Goal: Task Accomplishment & Management: Use online tool/utility

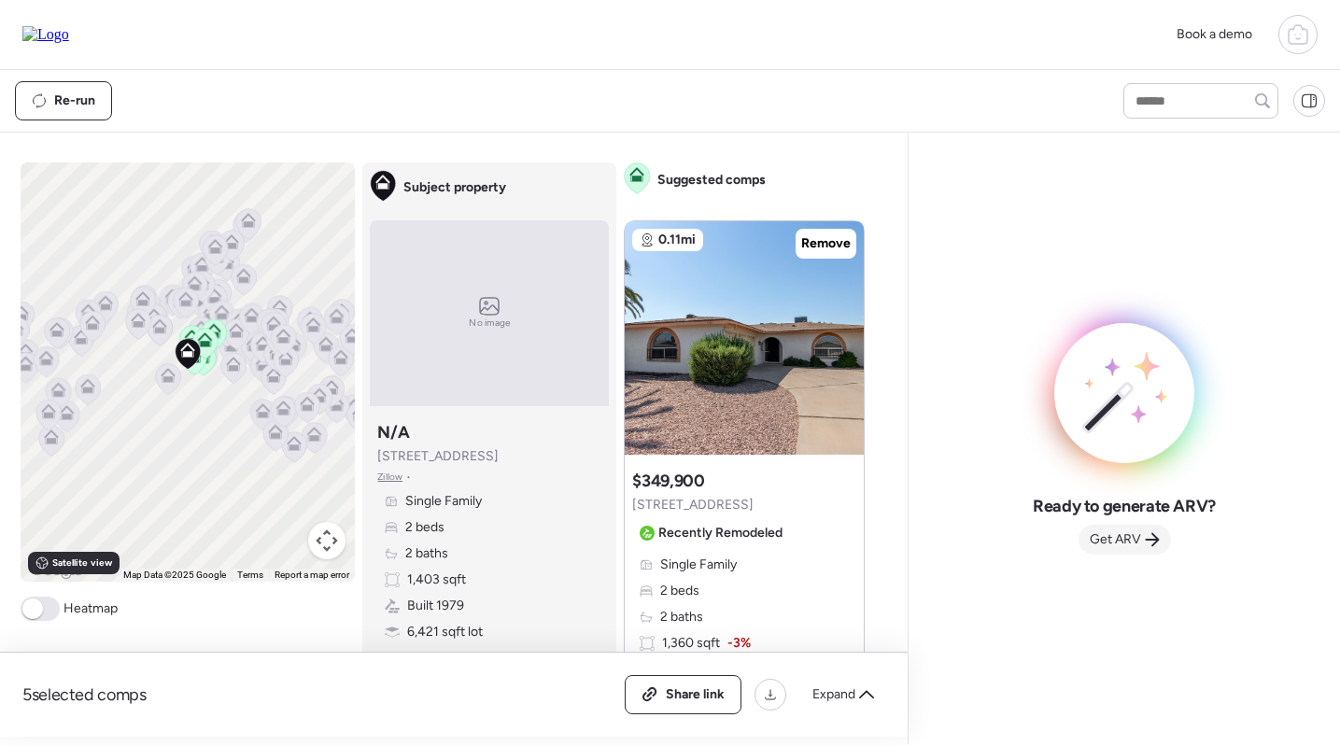
click at [1130, 538] on span "Get ARV" at bounding box center [1114, 539] width 51 height 19
click at [1113, 537] on span "Get ARV" at bounding box center [1114, 539] width 51 height 19
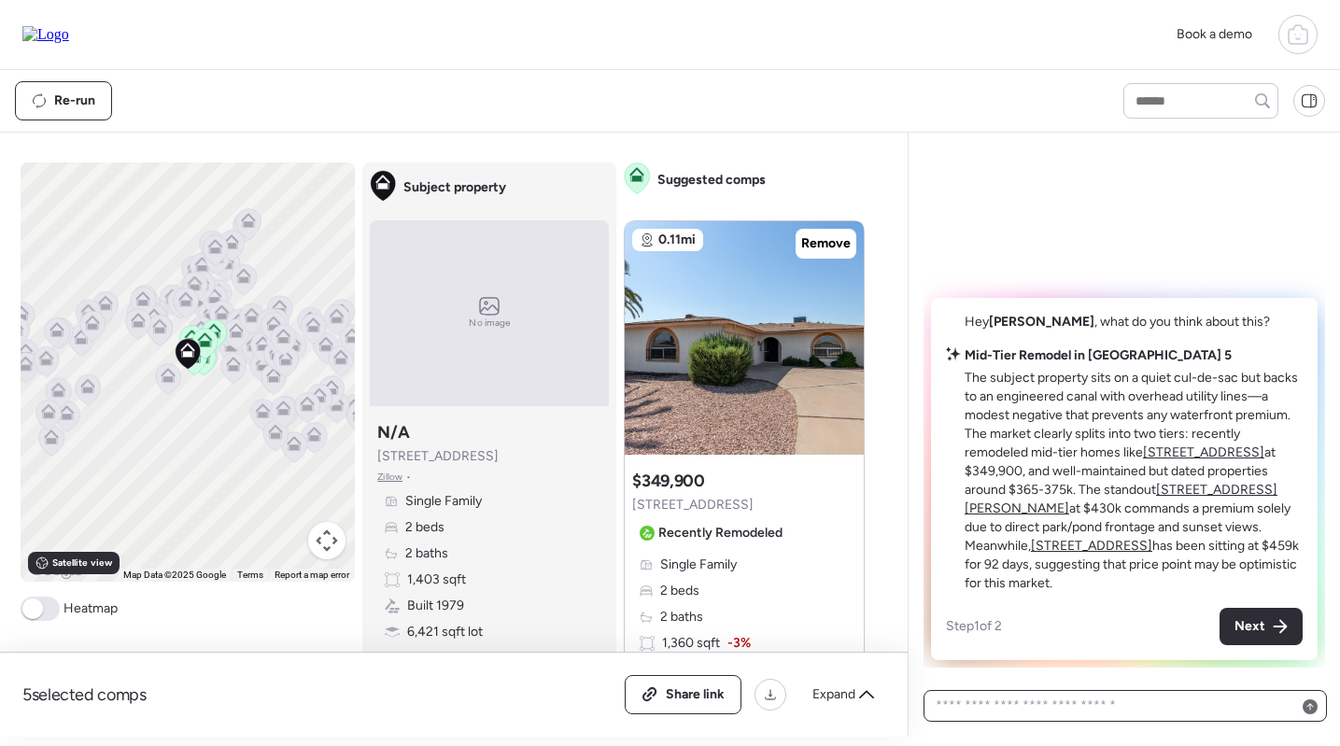
click at [1074, 697] on textarea at bounding box center [1125, 706] width 387 height 26
type textarea "**********"
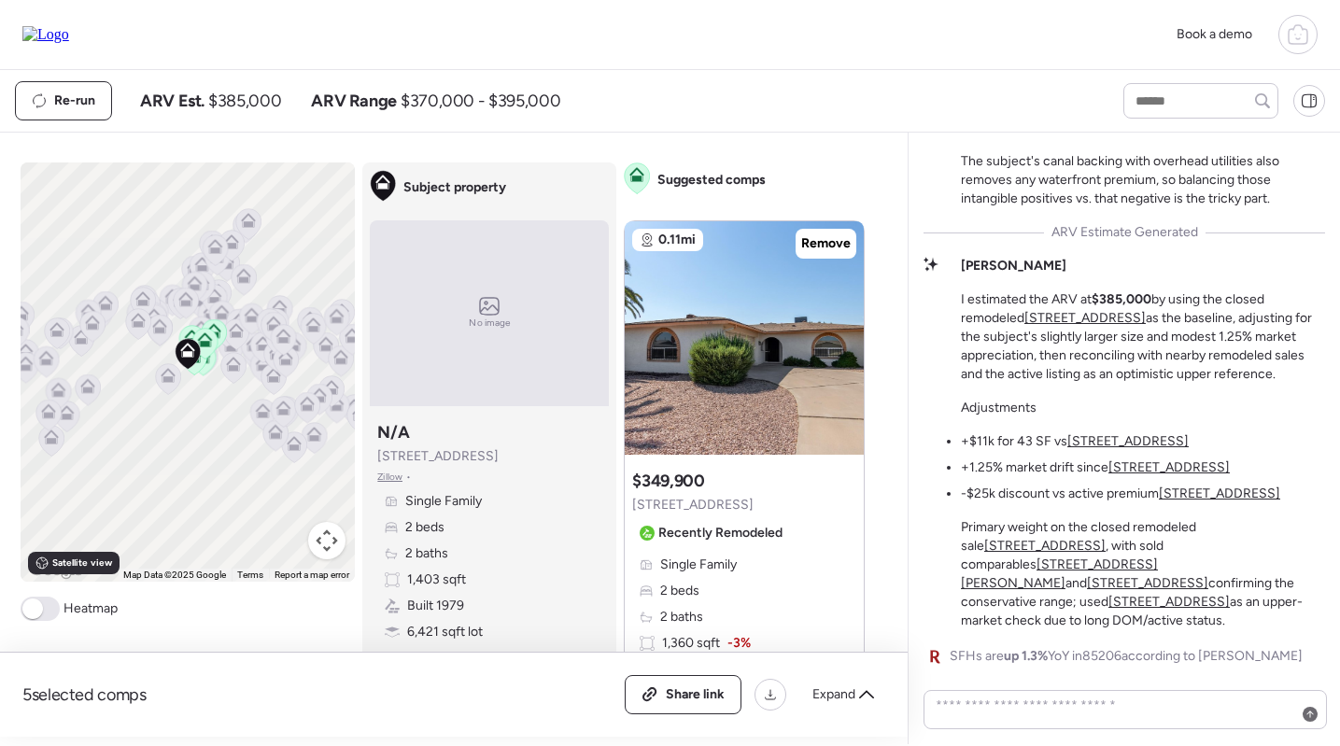
click at [1307, 28] on icon at bounding box center [1297, 34] width 22 height 22
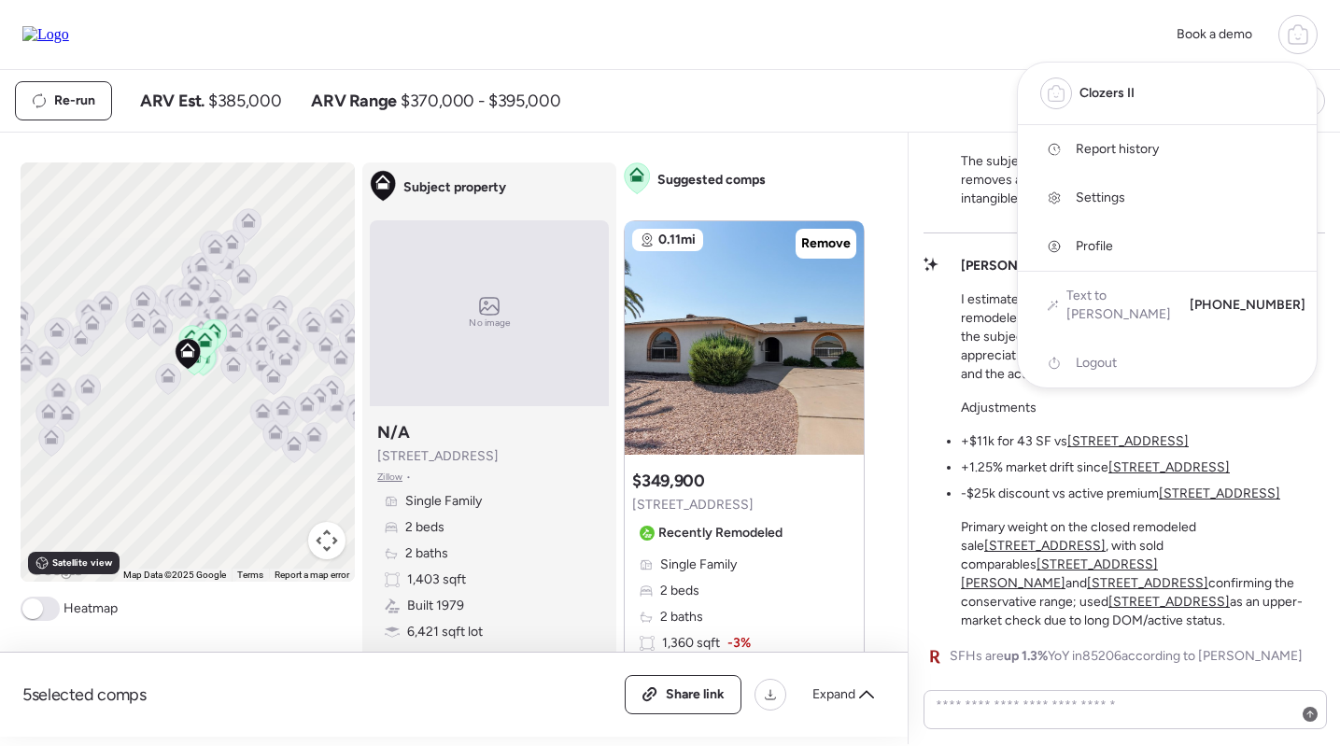
click at [1121, 148] on span "Report history" at bounding box center [1116, 149] width 83 height 19
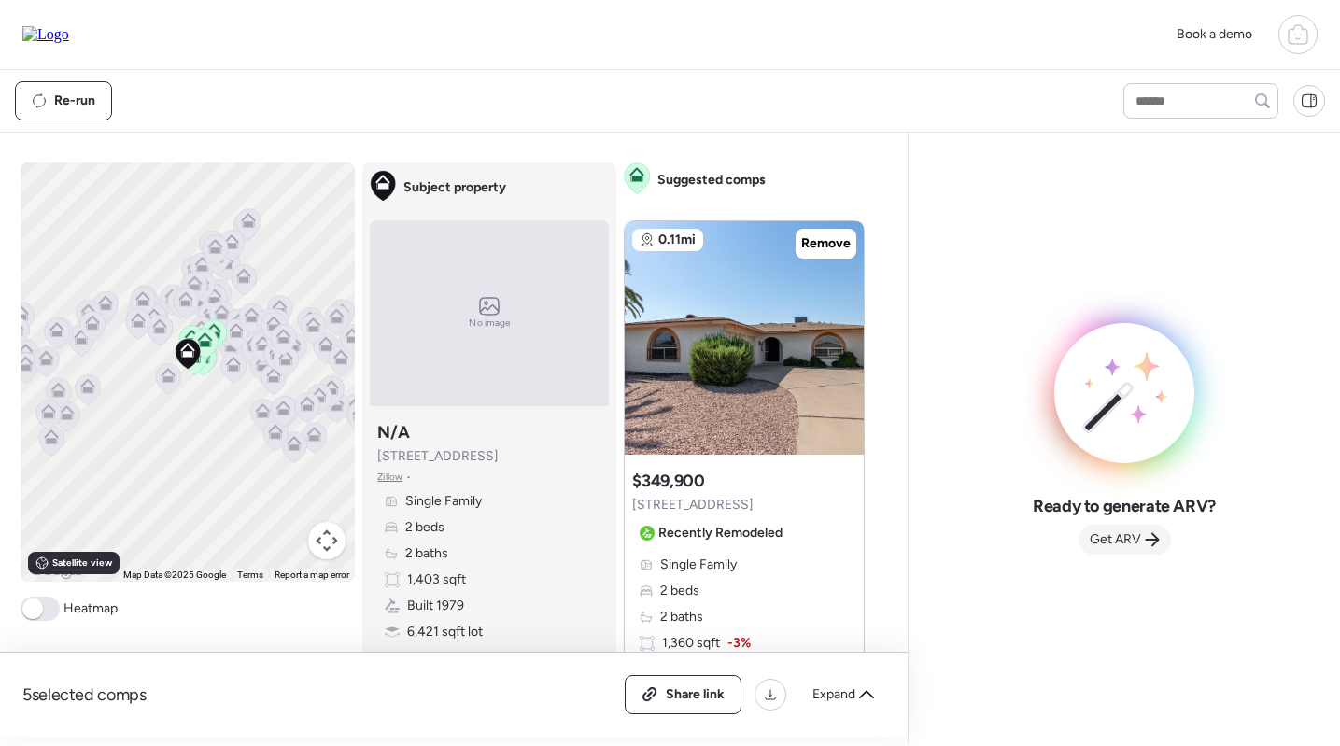
click at [1124, 538] on span "Get ARV" at bounding box center [1114, 539] width 51 height 19
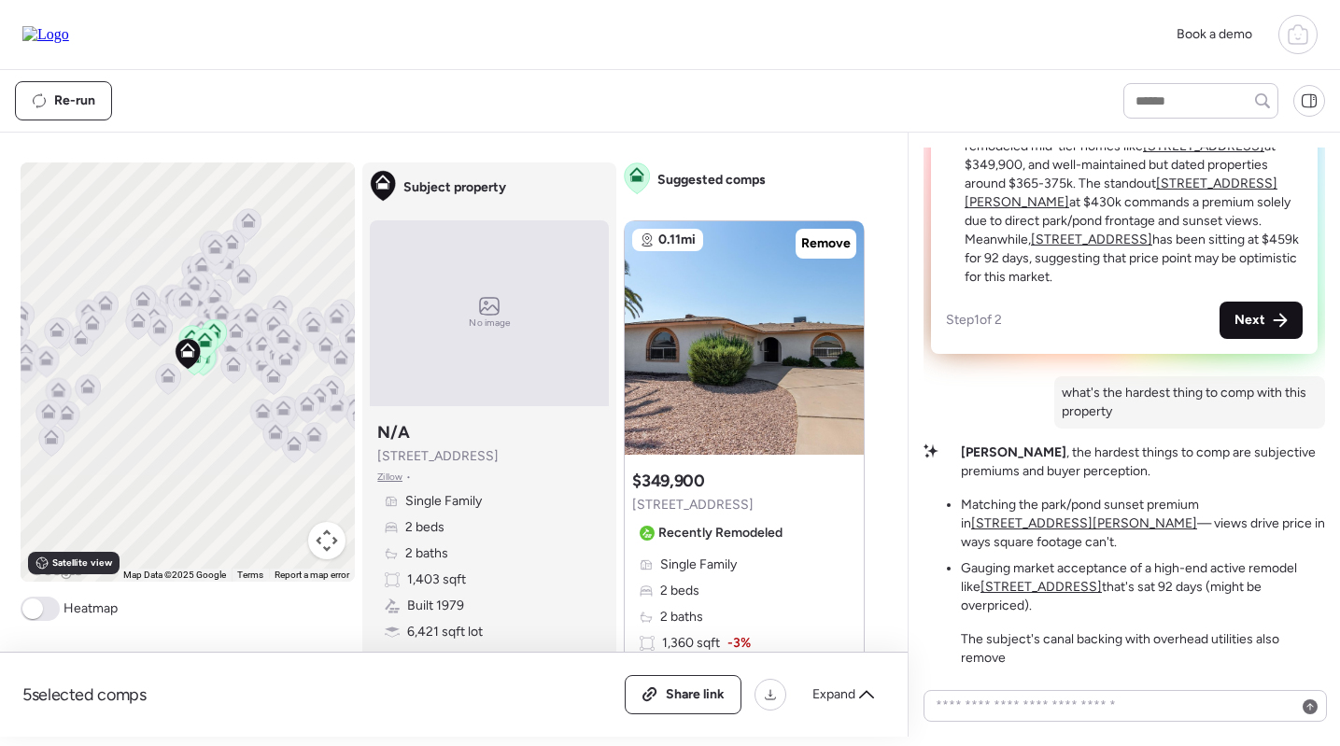
click at [1255, 354] on div "Hey Liam , what do you think about this? Mid-Tier Remodel in Sunland Village 5 …" at bounding box center [1124, 173] width 387 height 362
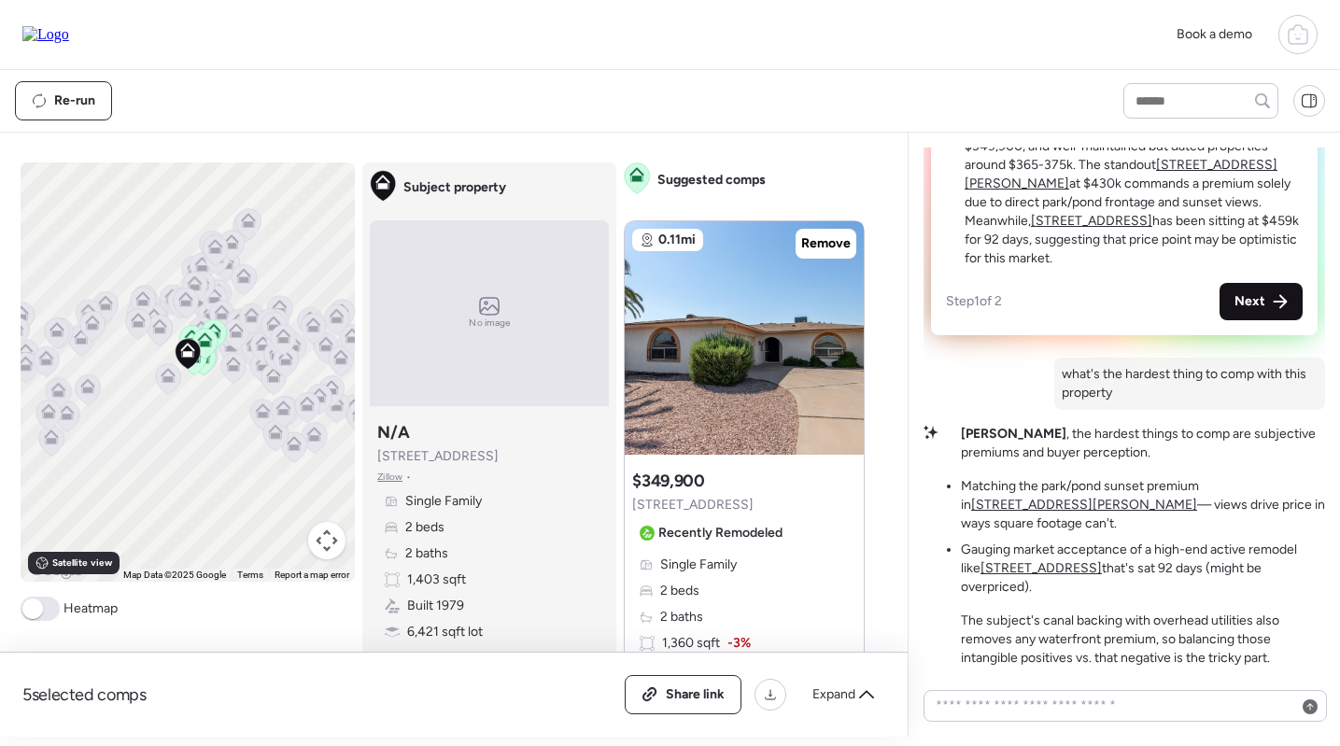
click at [1261, 311] on span "Next" at bounding box center [1249, 301] width 31 height 19
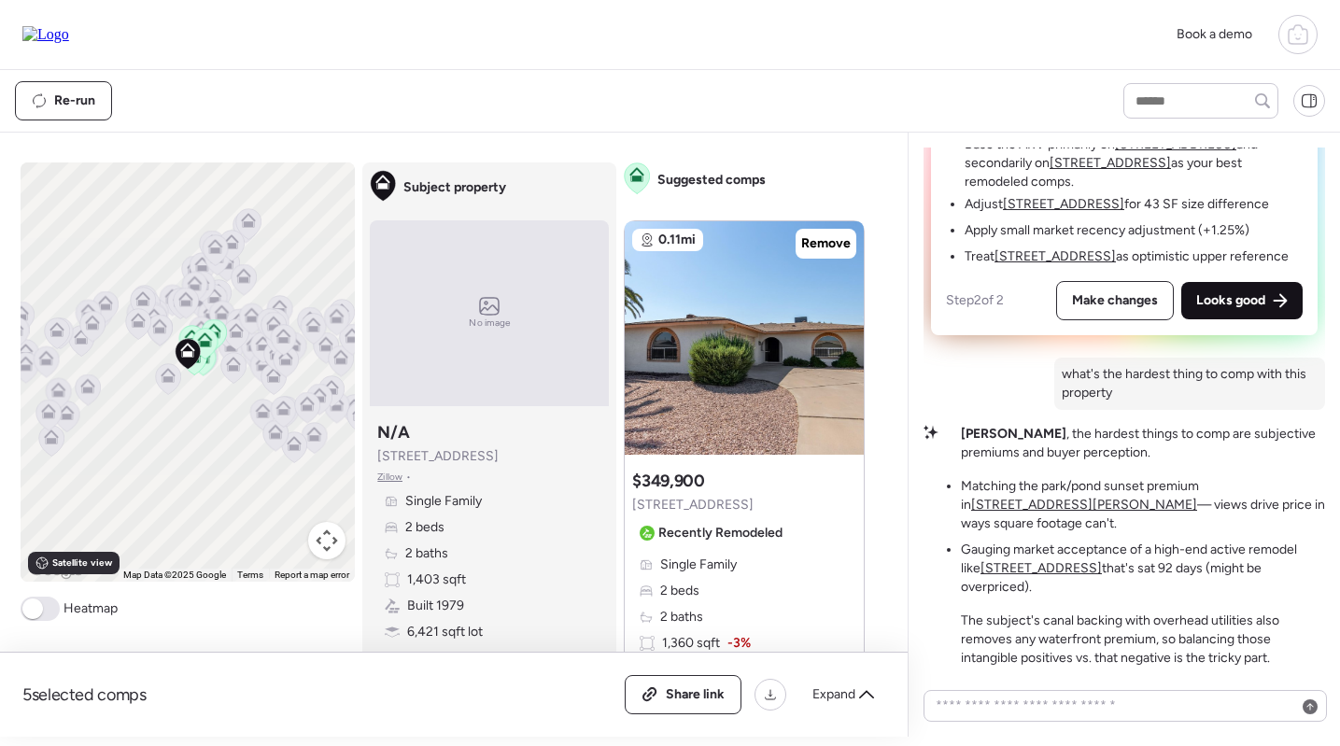
click at [1253, 310] on span "Looks good" at bounding box center [1230, 300] width 69 height 19
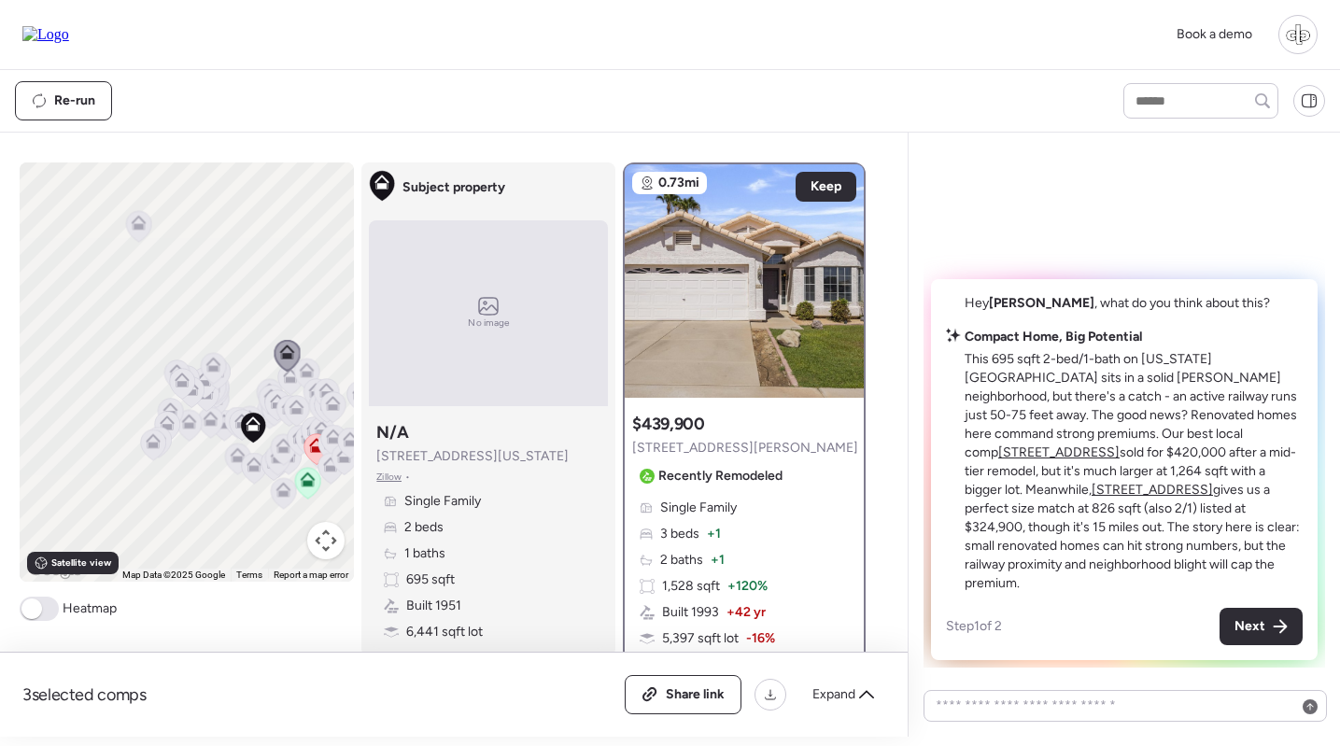
click at [1300, 32] on div at bounding box center [1297, 34] width 39 height 39
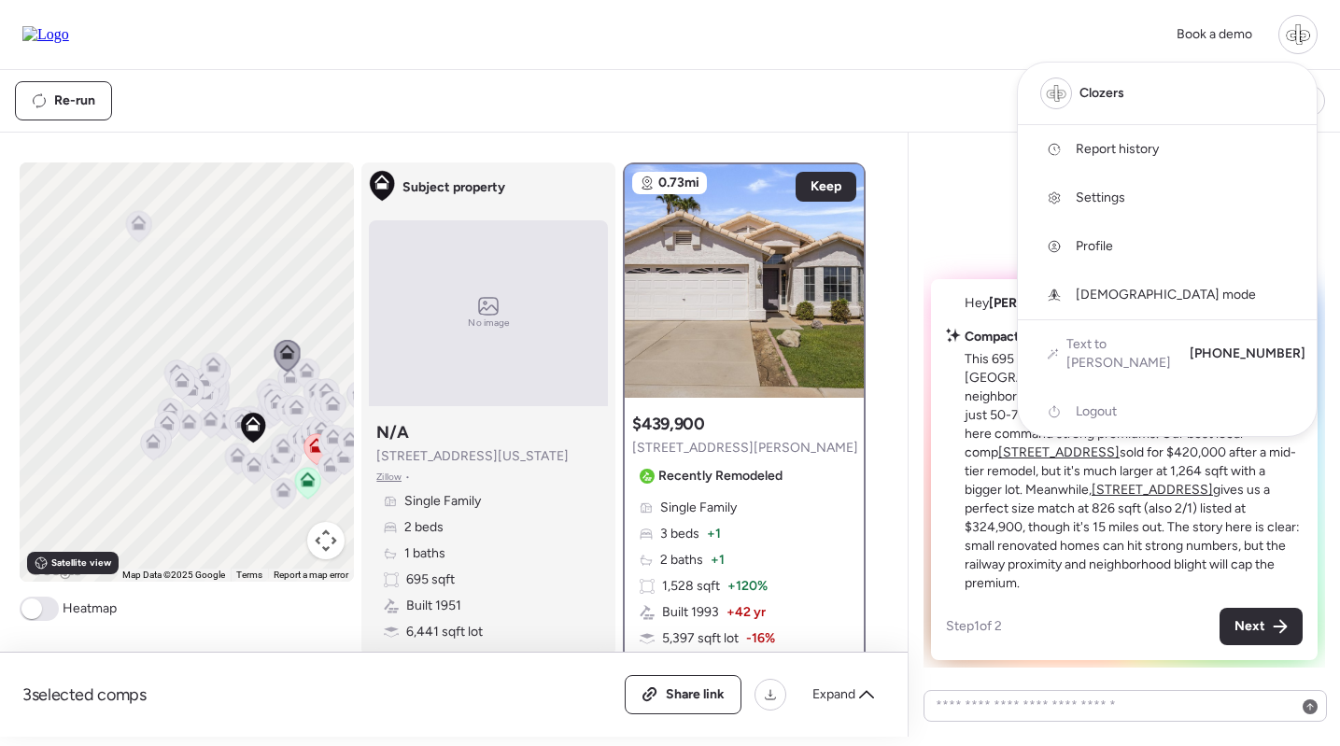
click at [1096, 160] on link "Report history" at bounding box center [1167, 149] width 299 height 49
click at [907, 18] on div "Book a demo Clozers Report history Settings Profile God mode Text to ARV +1 (65…" at bounding box center [669, 34] width 1295 height 39
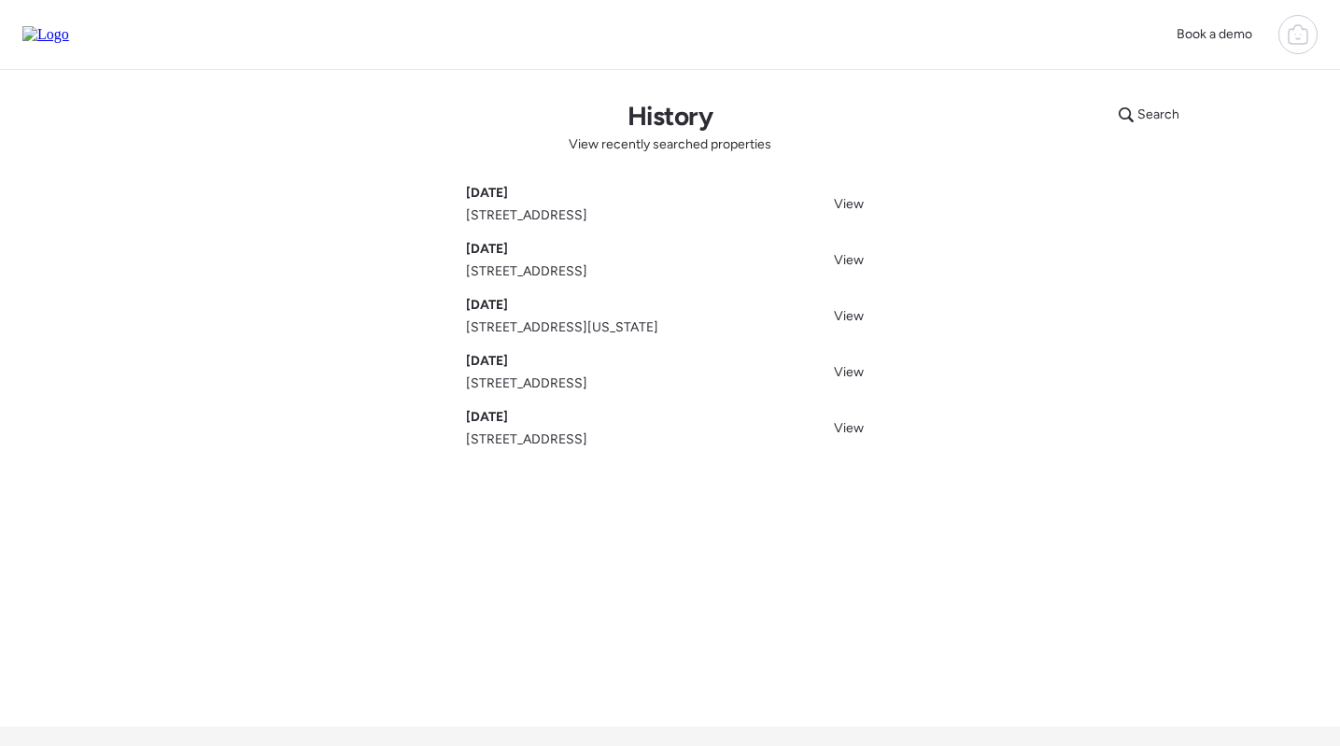
click at [1292, 34] on icon at bounding box center [1297, 34] width 22 height 22
click at [1079, 354] on span "Logout" at bounding box center [1095, 363] width 41 height 19
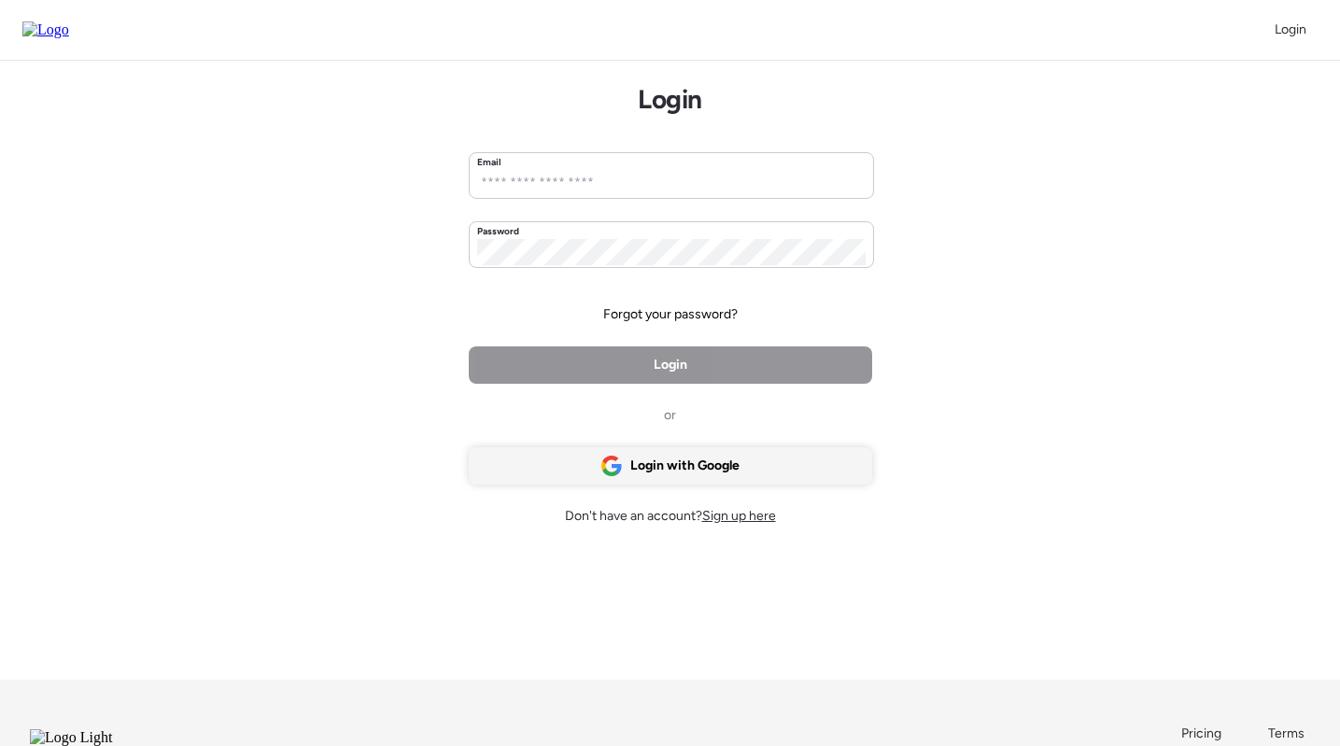
click at [712, 462] on span "Login with Google" at bounding box center [684, 466] width 109 height 19
click at [694, 467] on span "Login with Google" at bounding box center [684, 466] width 109 height 19
